Goal: Information Seeking & Learning: Learn about a topic

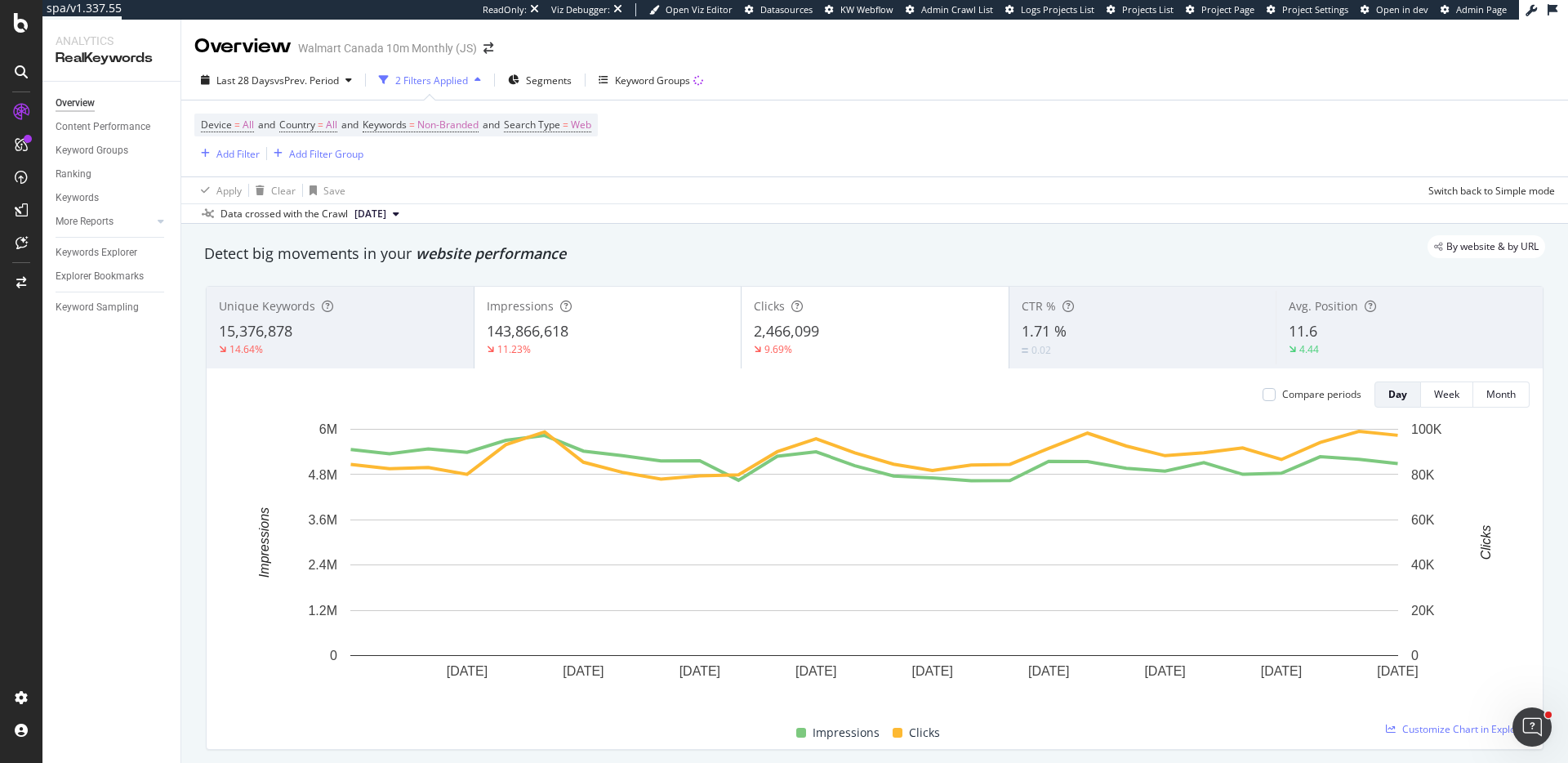
click at [477, 79] on div "button" at bounding box center [478, 80] width 20 height 10
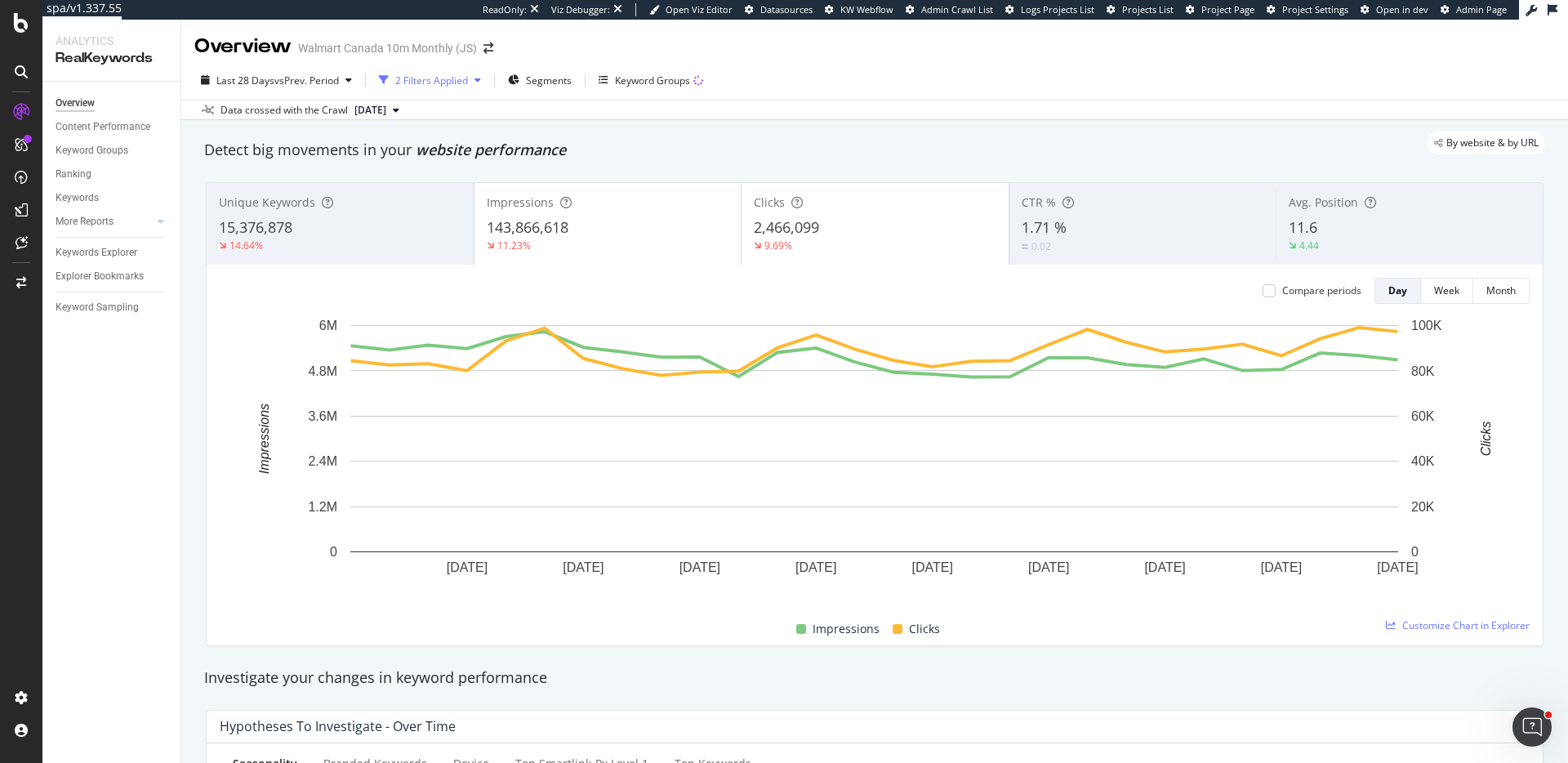
click at [477, 79] on div "button" at bounding box center [478, 80] width 20 height 10
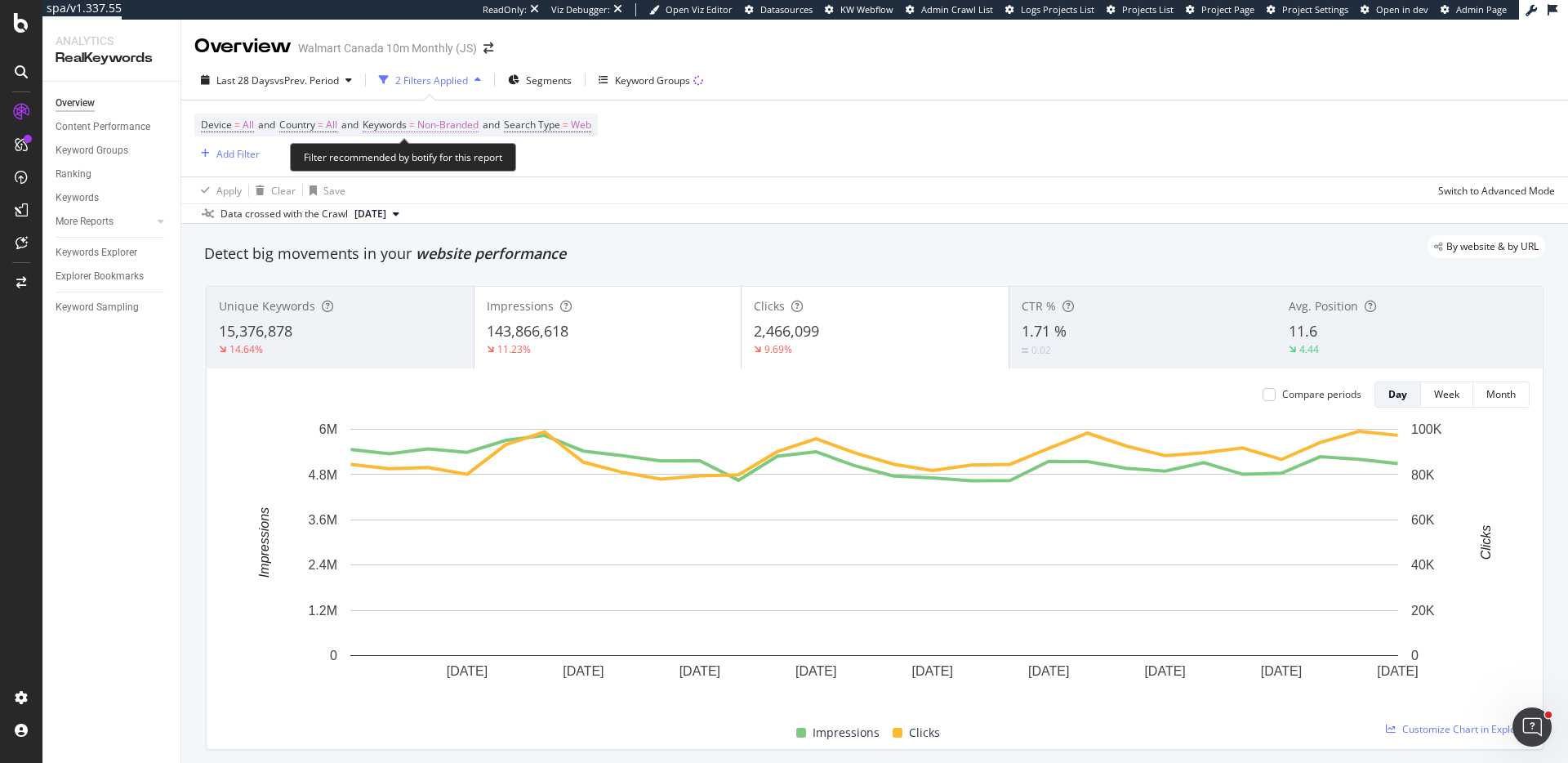
click at [458, 117] on span "Non-Branded" at bounding box center [447, 125] width 62 height 23
click at [904, 152] on div "Device = All and Country = All and Keywords = Non-Branded and Search Type = Web…" at bounding box center [874, 139] width 1360 height 76
click at [481, 83] on icon "button" at bounding box center [478, 80] width 7 height 10
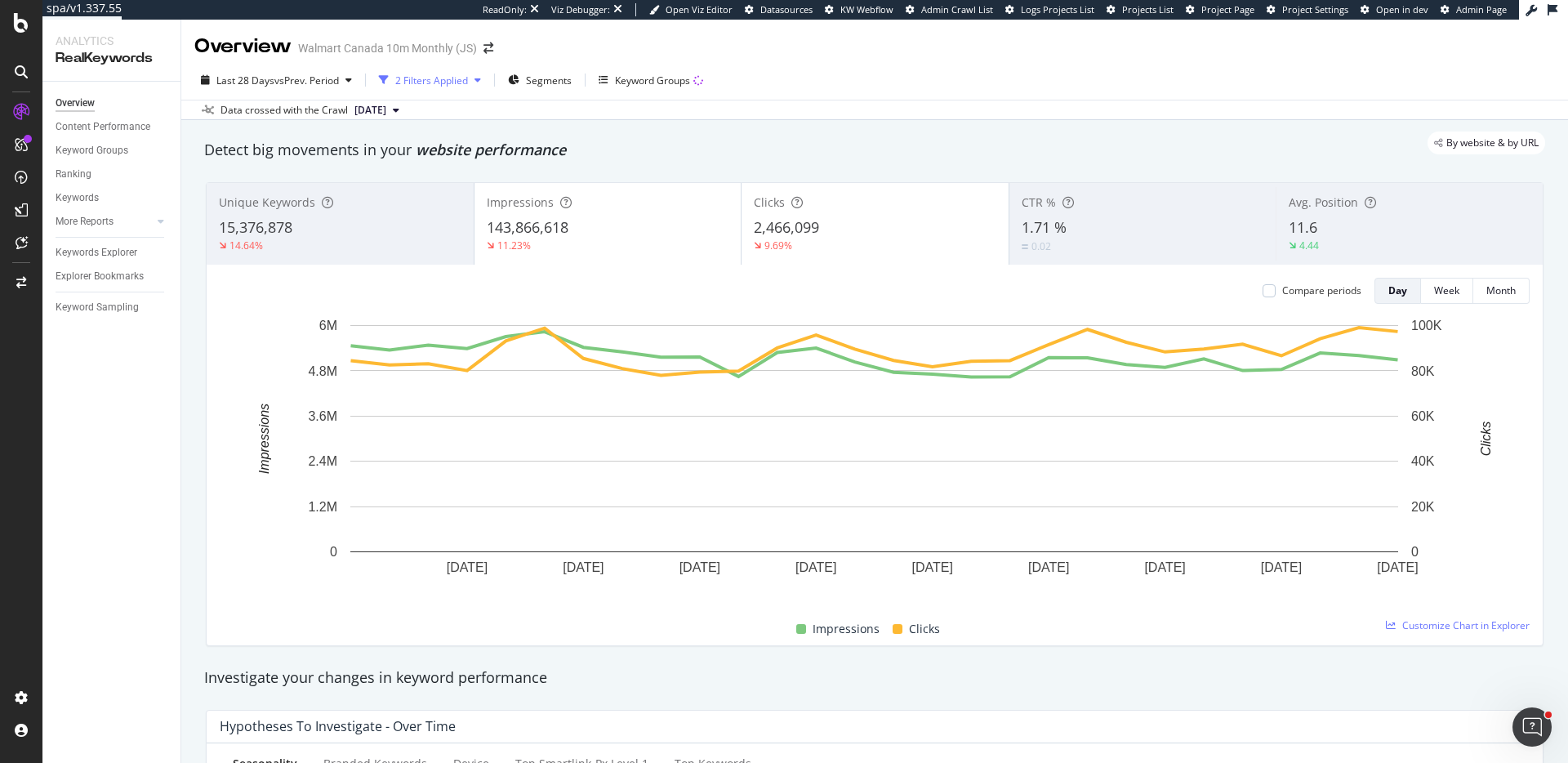
click at [481, 83] on icon "button" at bounding box center [478, 80] width 7 height 10
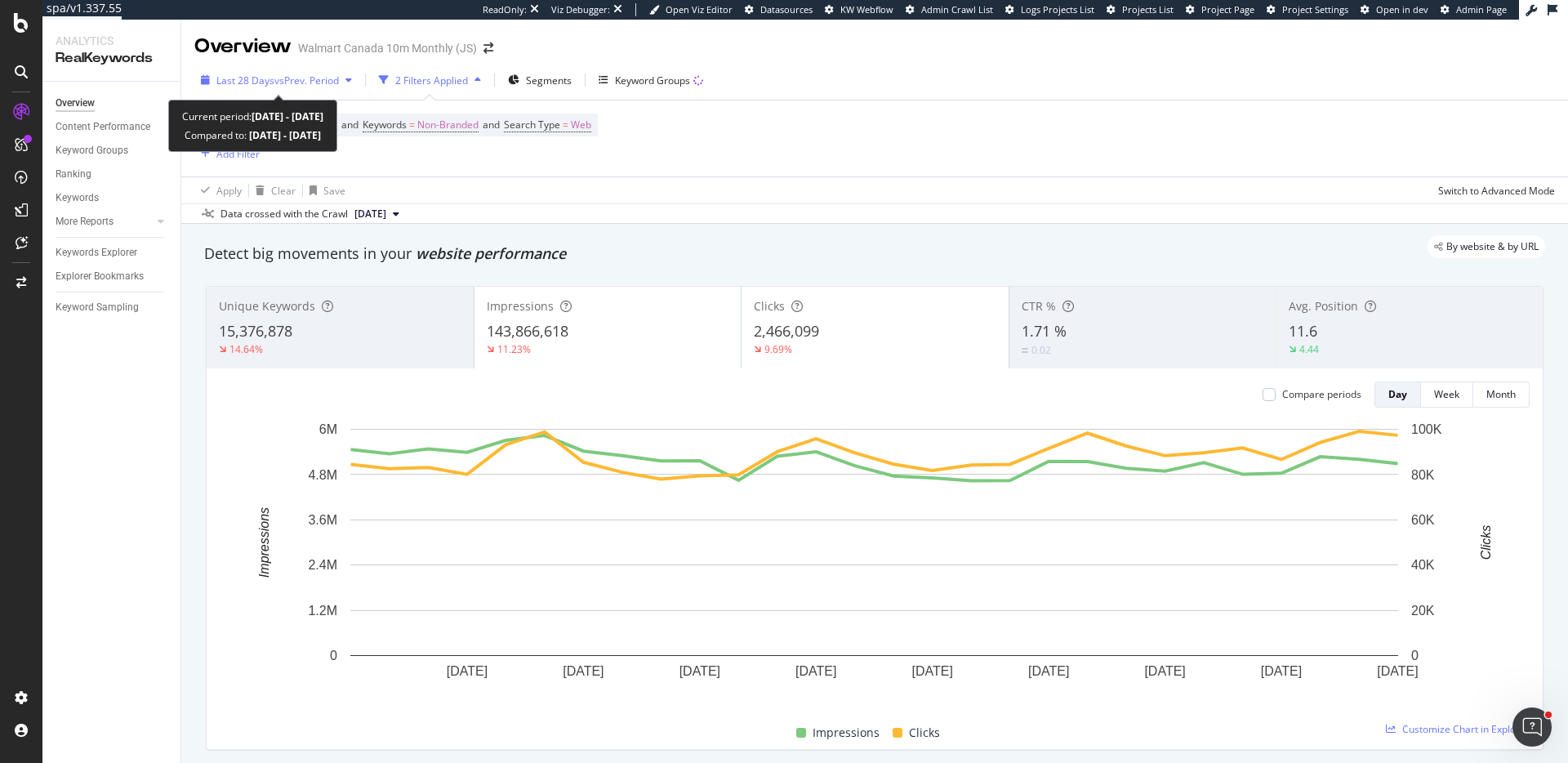
click at [293, 74] on span "vs Prev. Period" at bounding box center [307, 81] width 64 height 14
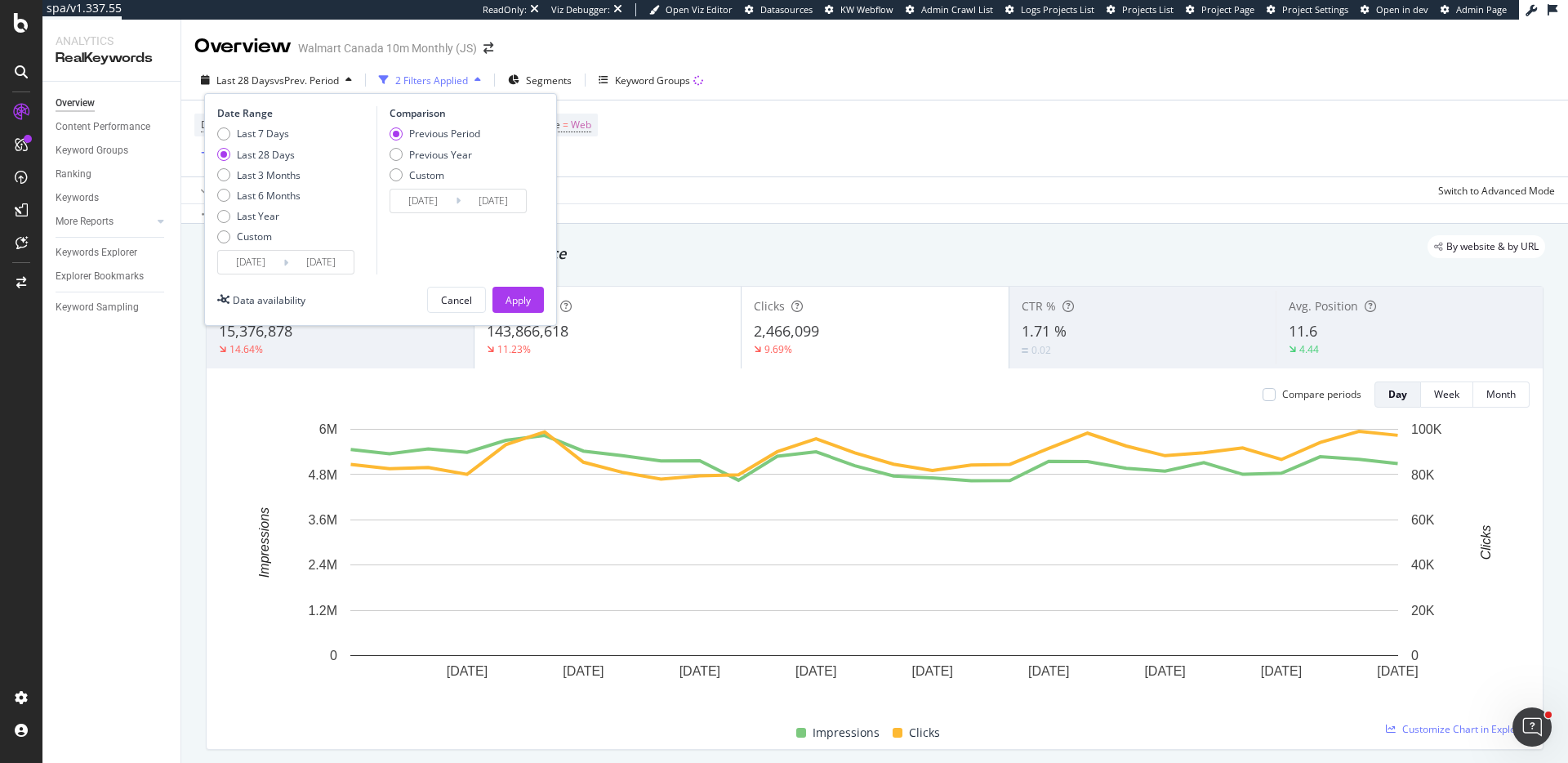
drag, startPoint x: 325, startPoint y: 260, endPoint x: 339, endPoint y: 260, distance: 14.0
click at [325, 260] on input "2025/09/29" at bounding box center [321, 262] width 65 height 23
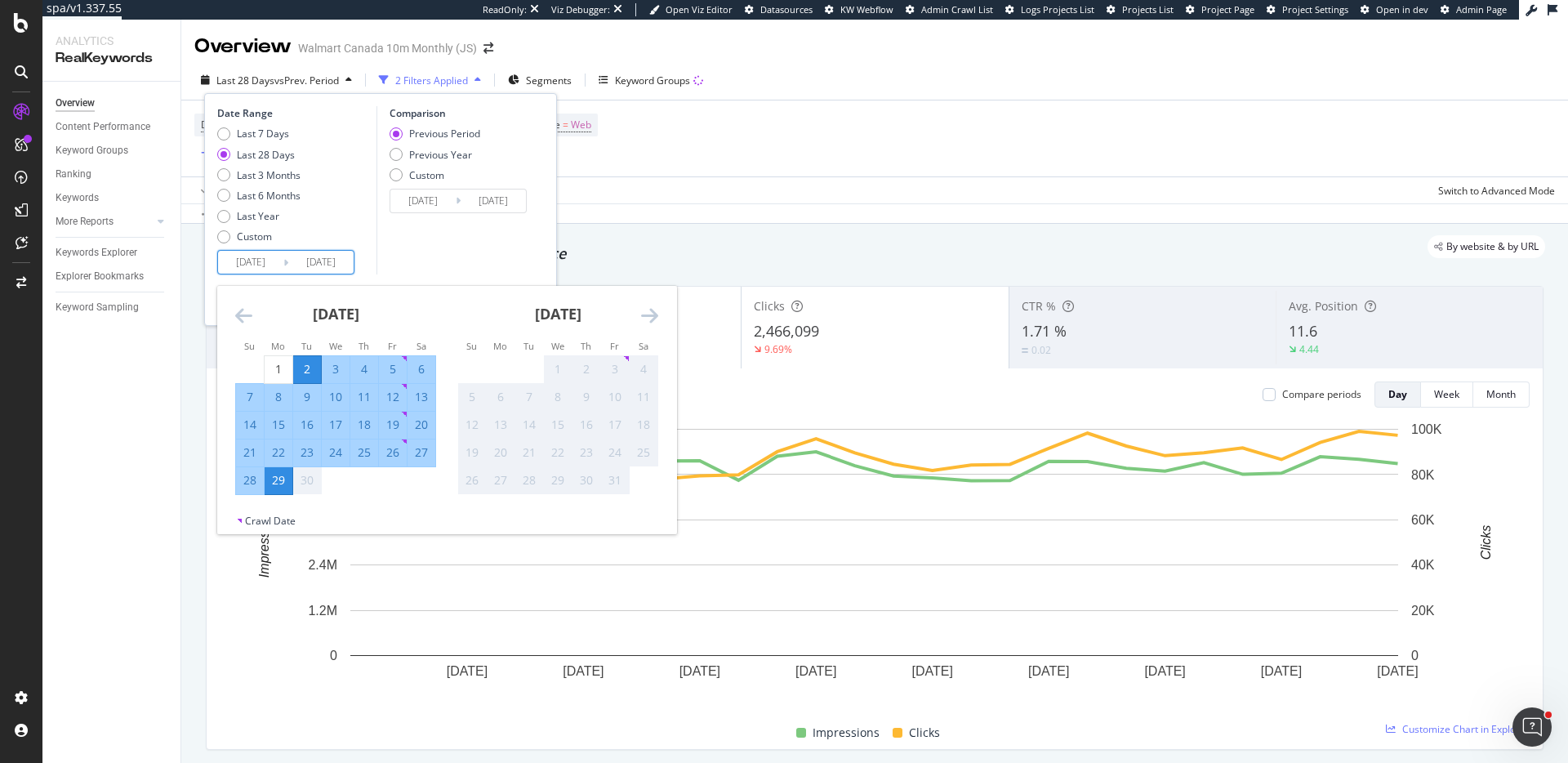
click at [769, 238] on div "By website & by URL" at bounding box center [867, 246] width 1357 height 23
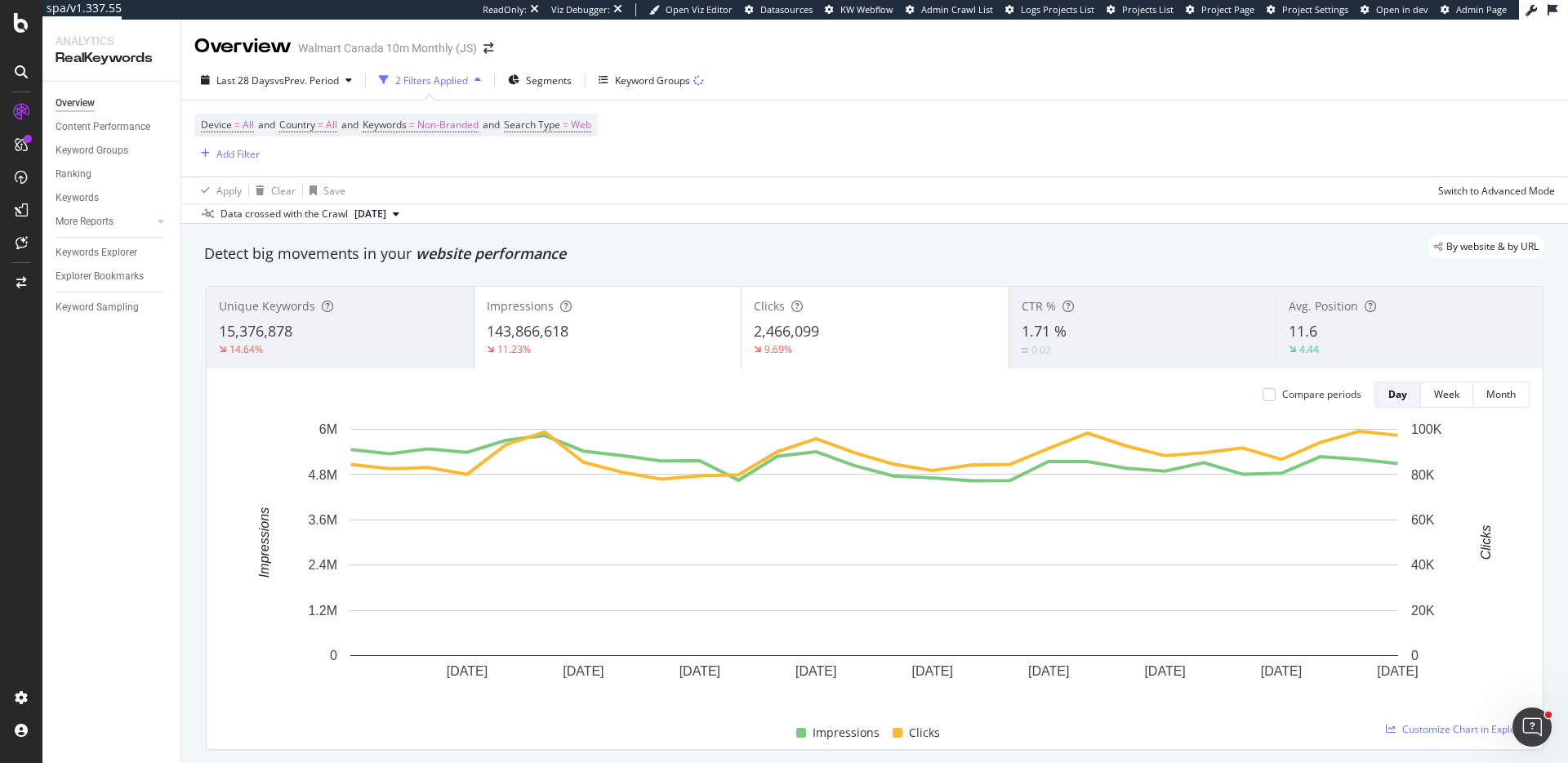
click at [1555, 12] on icon at bounding box center [1552, 10] width 10 height 11
click at [1027, 23] on div "Overview Walmart Canada 10m Monthly (JS)" at bounding box center [875, 40] width 1387 height 41
click at [796, 5] on span "Datasources" at bounding box center [786, 10] width 52 height 12
click at [99, 235] on div "RealKeywords" at bounding box center [97, 239] width 73 height 16
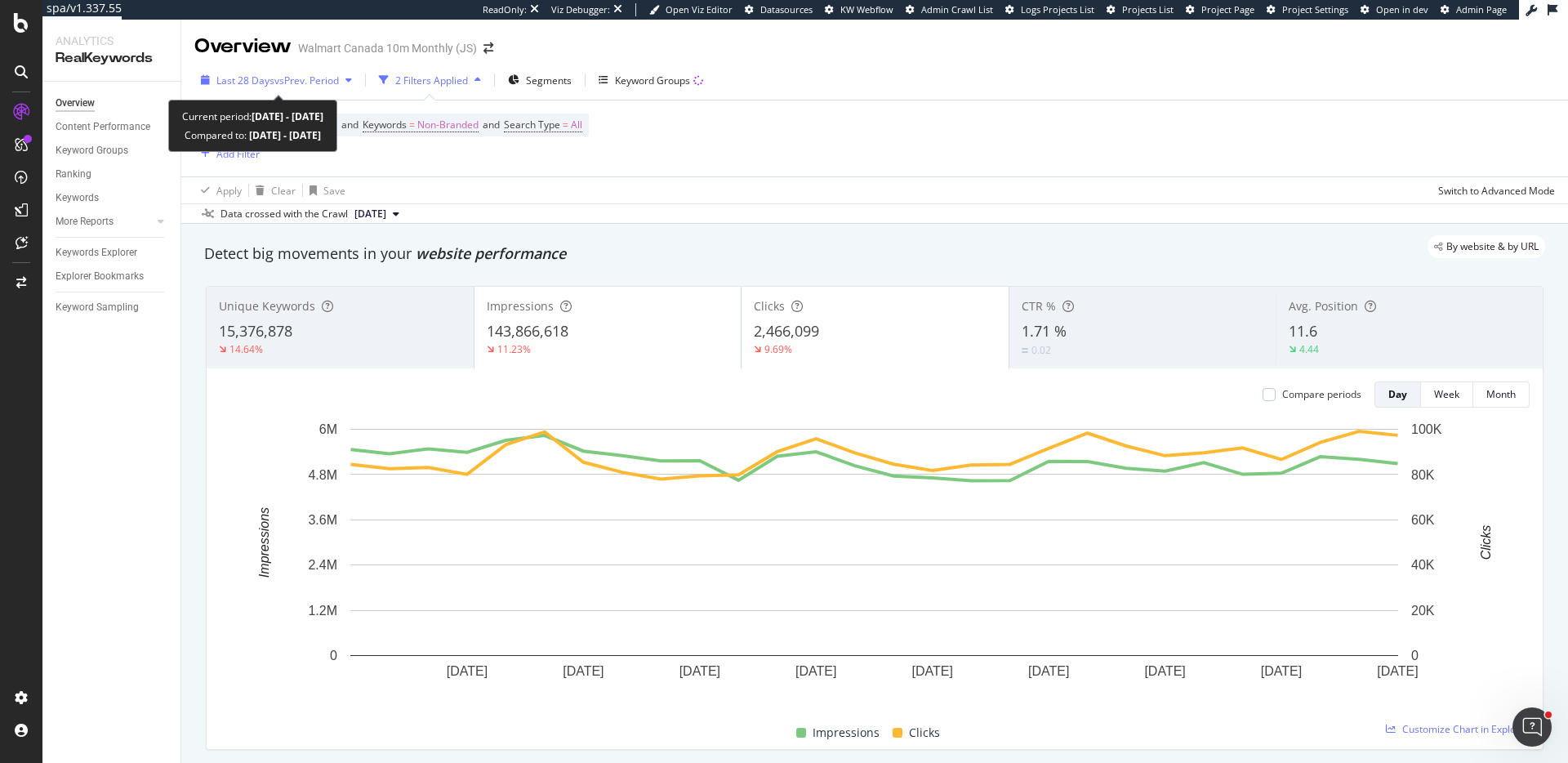
click at [302, 71] on div "Last 28 Days vs Prev. Period" at bounding box center [276, 80] width 164 height 24
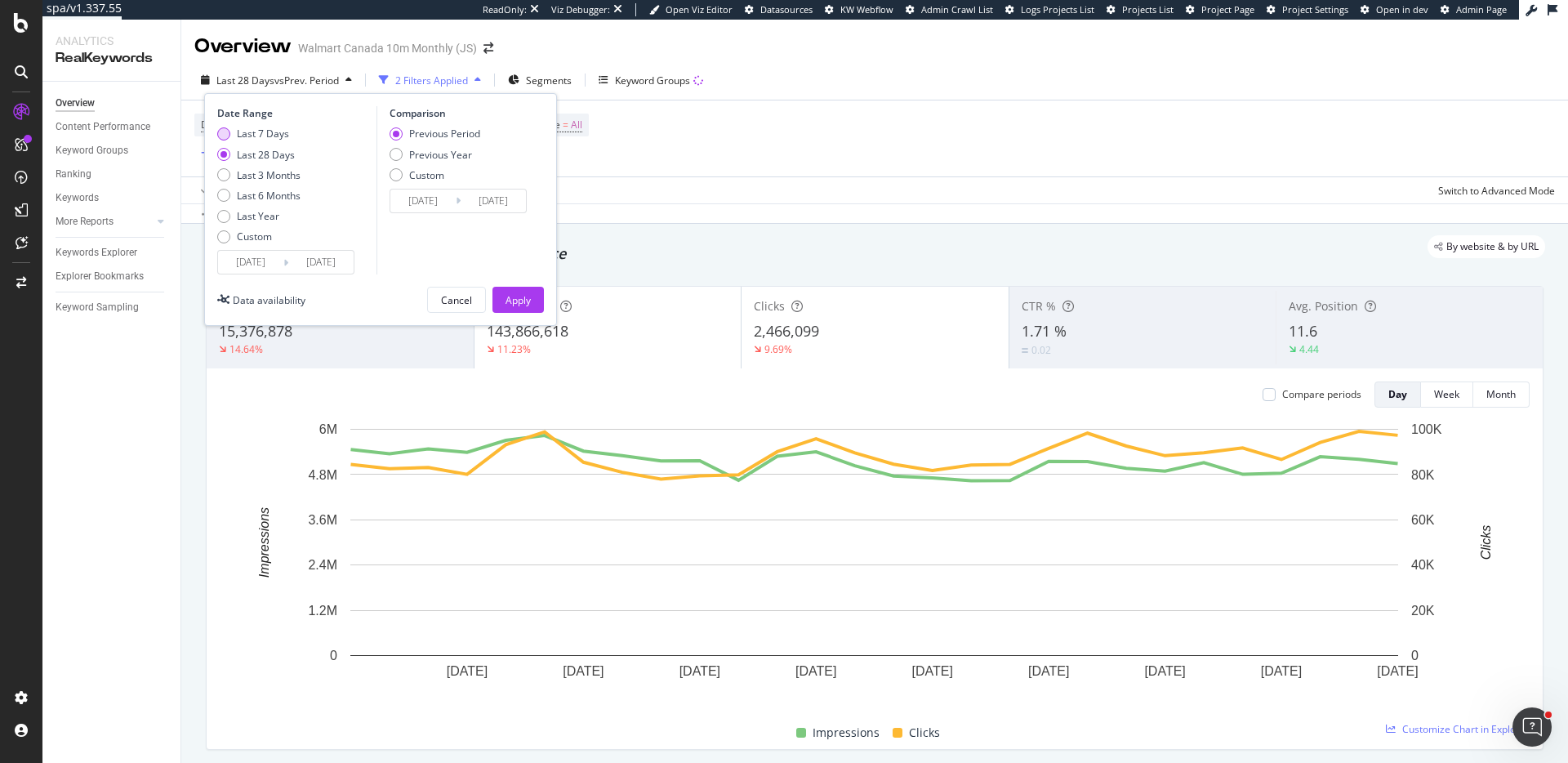
click at [266, 129] on div "Last 7 Days" at bounding box center [263, 134] width 52 height 14
type input "2025/09/23"
type input "2025/09/16"
type input "2025/09/22"
click at [506, 289] on div "Apply" at bounding box center [517, 300] width 25 height 24
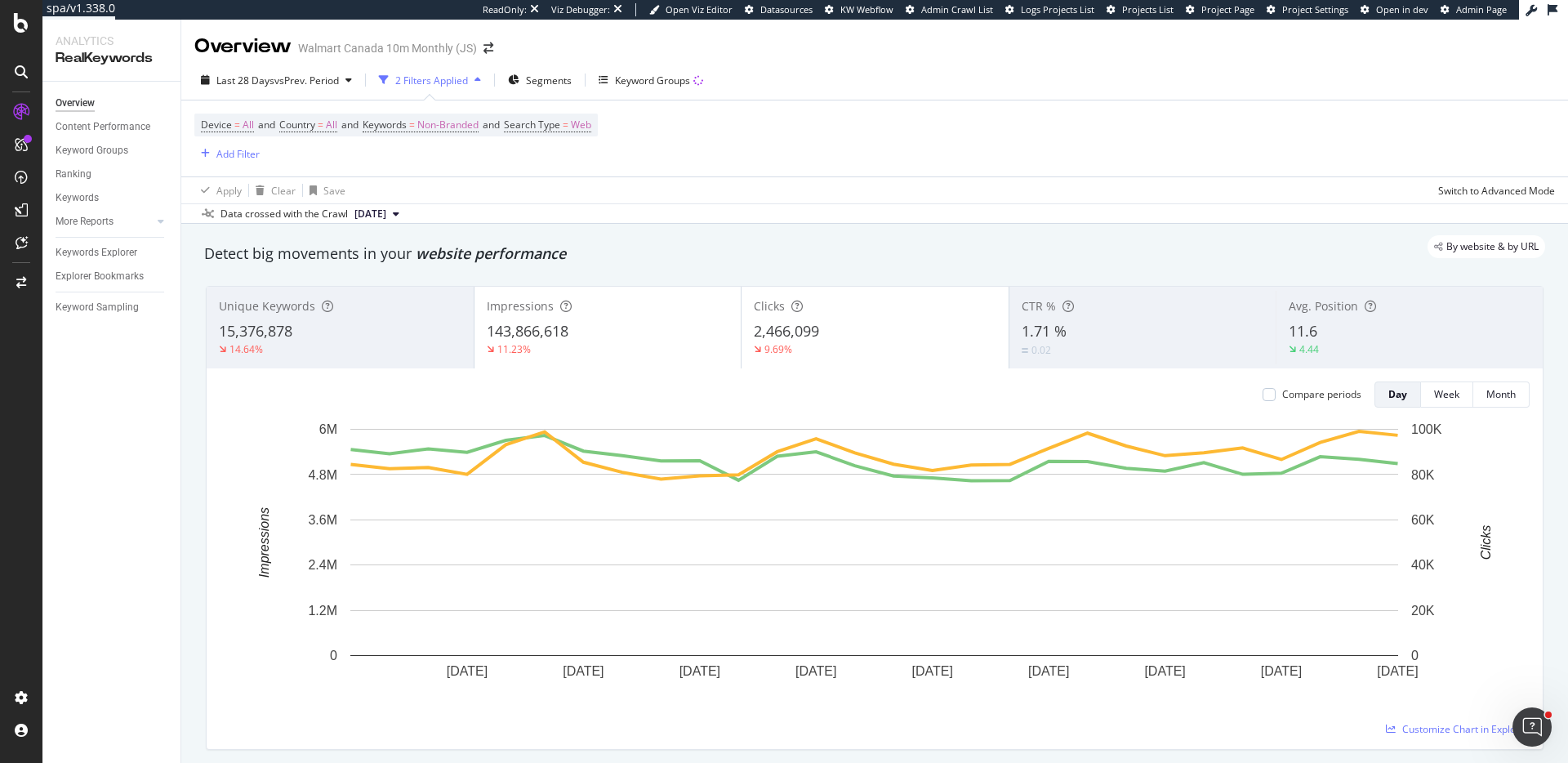
click at [1549, 16] on button at bounding box center [1552, 10] width 26 height 24
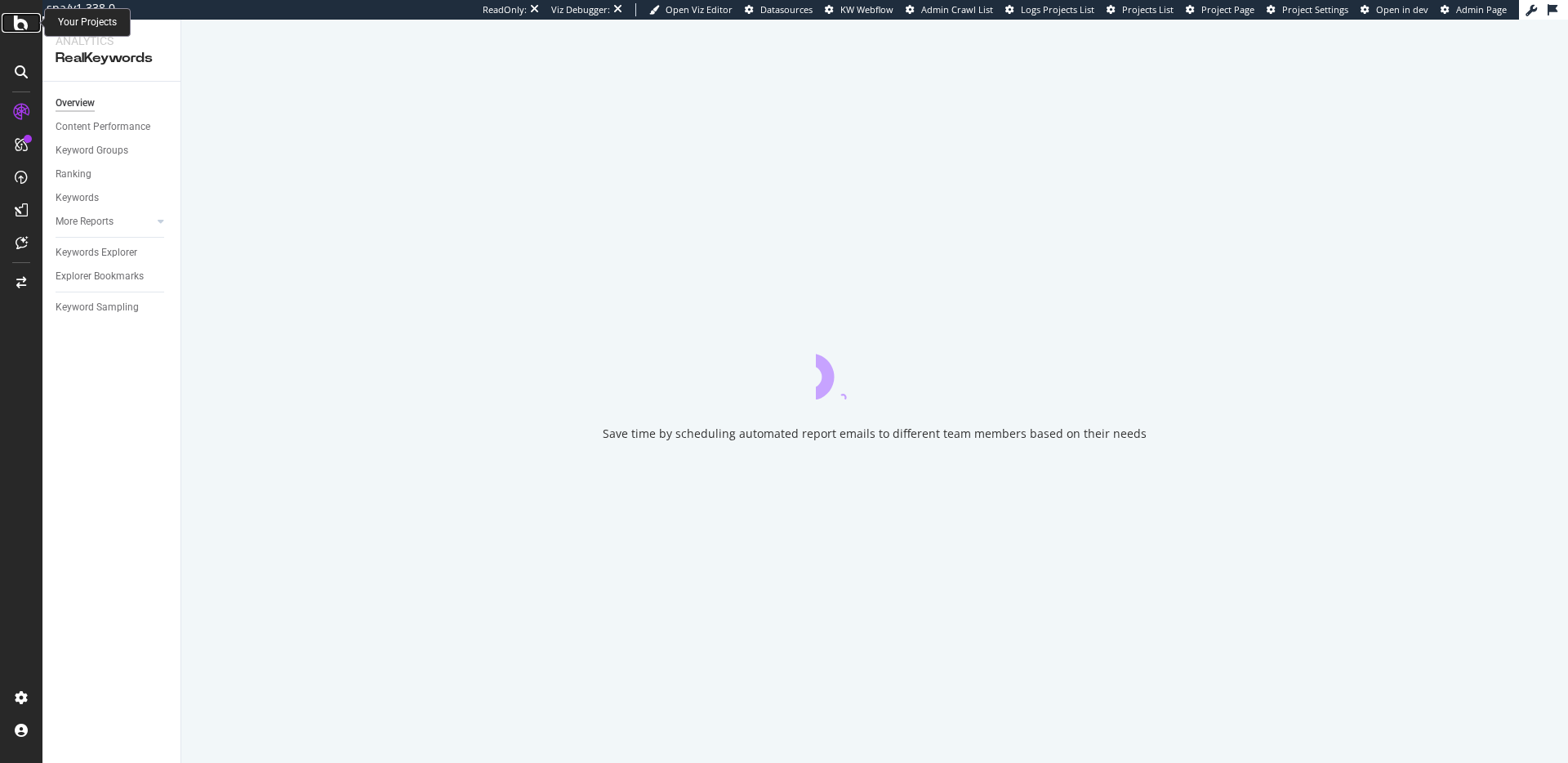
click at [25, 24] on icon at bounding box center [21, 23] width 15 height 20
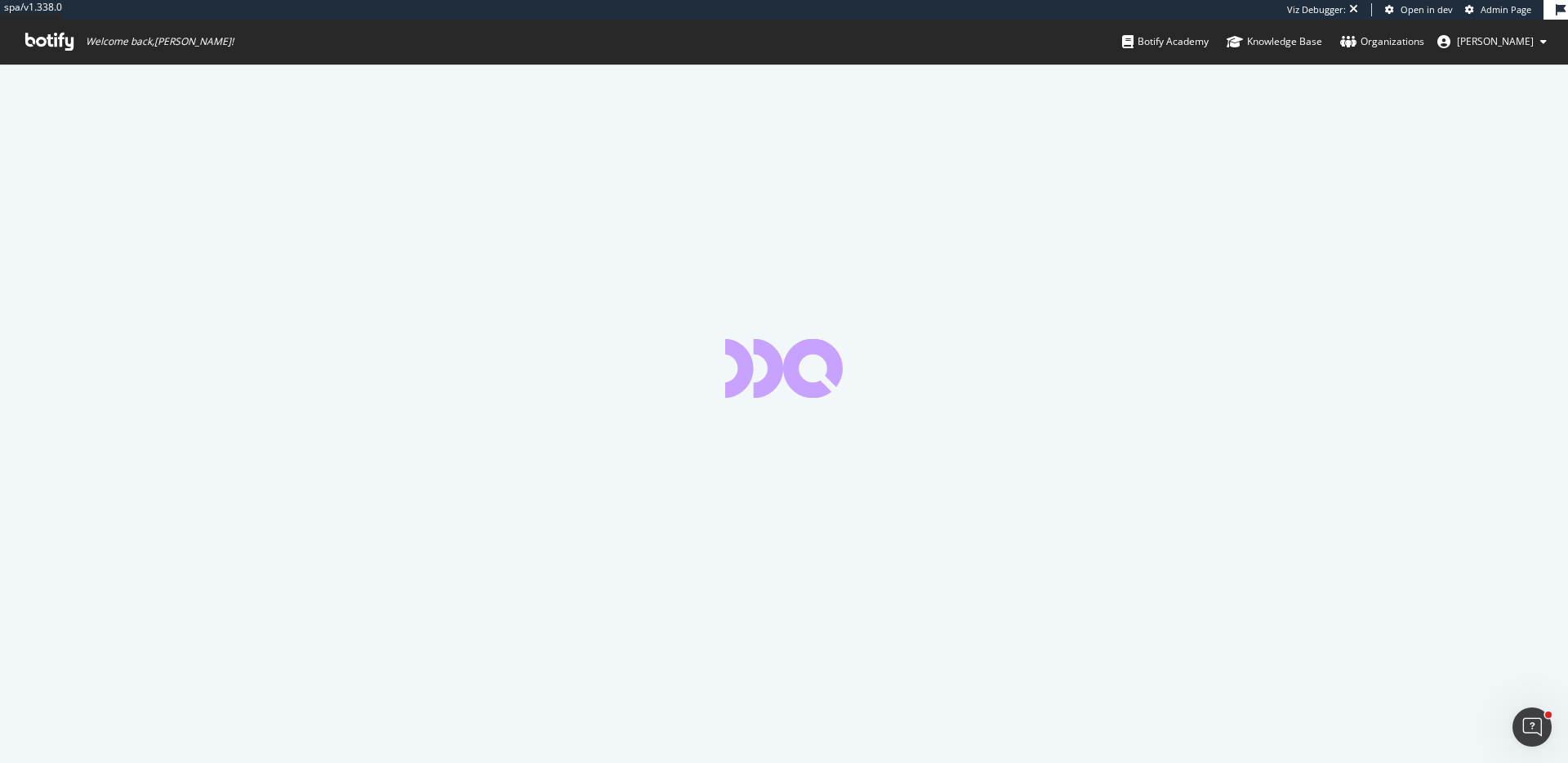
click at [50, 43] on icon at bounding box center [49, 42] width 49 height 18
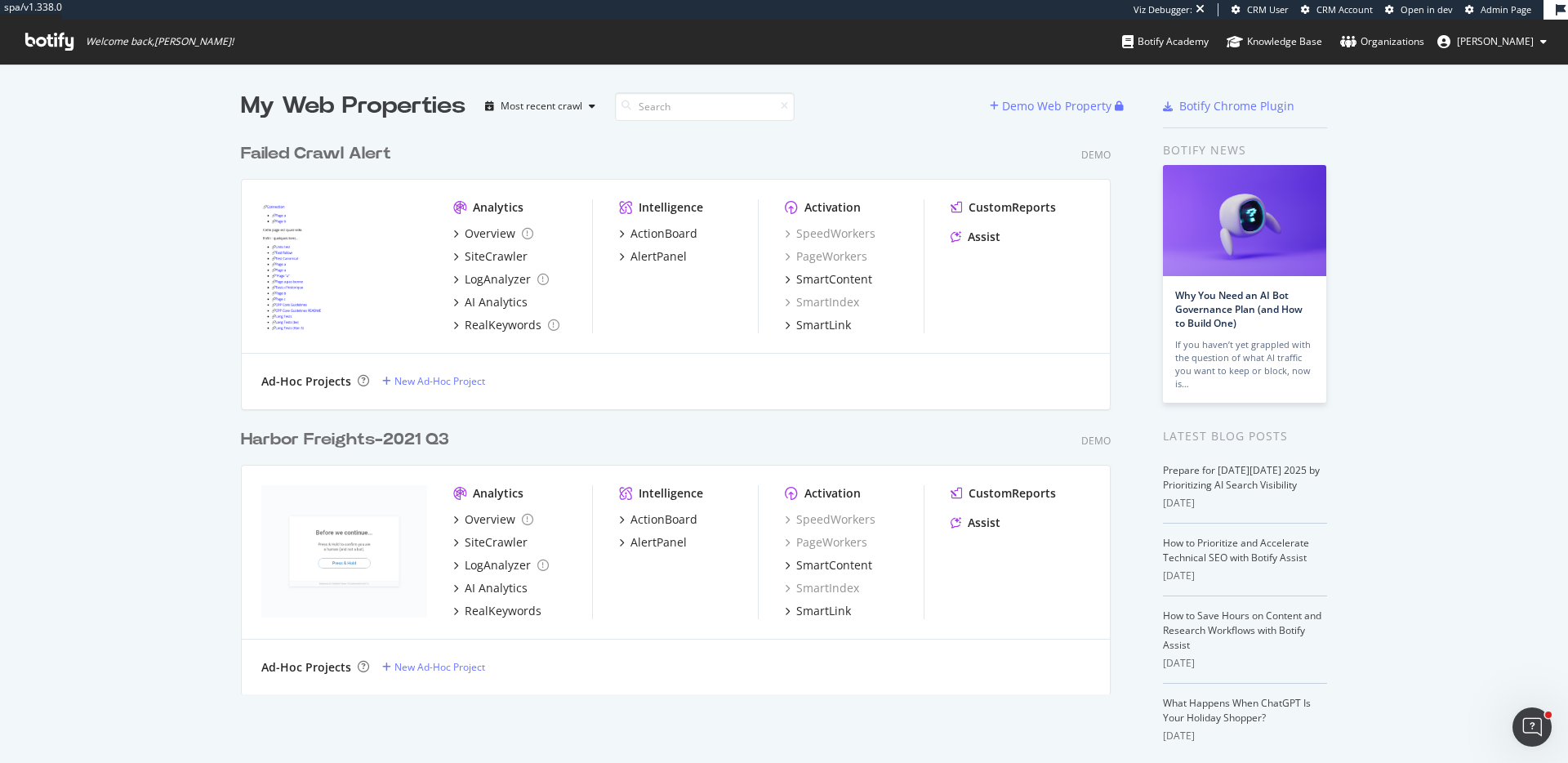
scroll to position [571, 882]
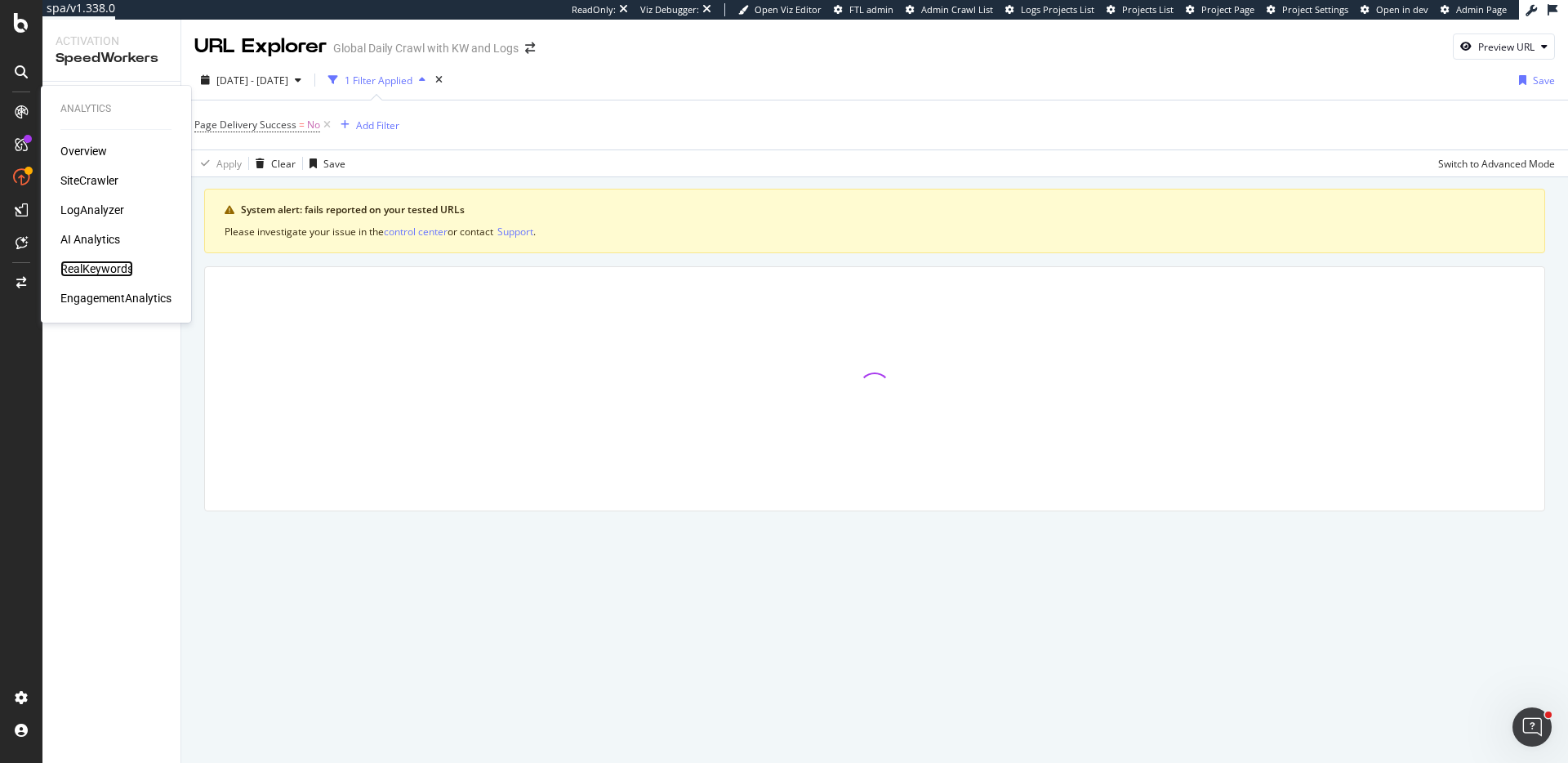
click at [120, 266] on div "RealKeywords" at bounding box center [97, 268] width 73 height 16
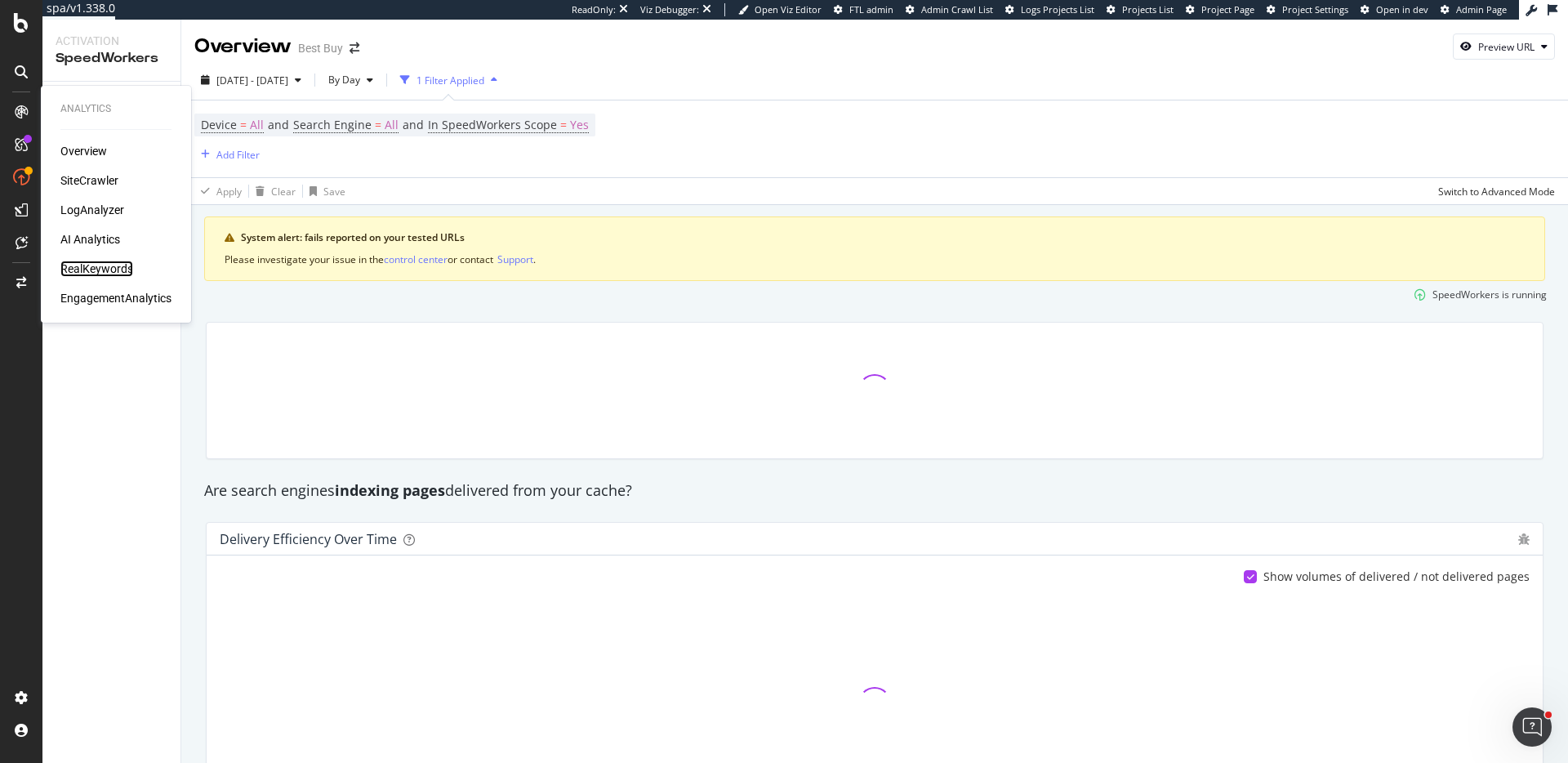
click at [104, 268] on div "RealKeywords" at bounding box center [97, 268] width 73 height 16
